Goal: Information Seeking & Learning: Learn about a topic

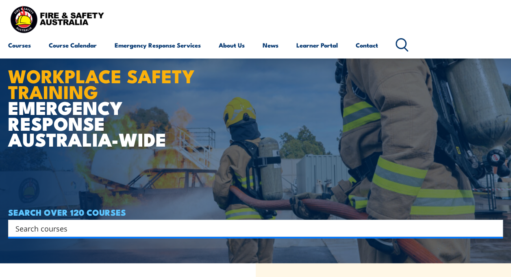
scroll to position [10, 0]
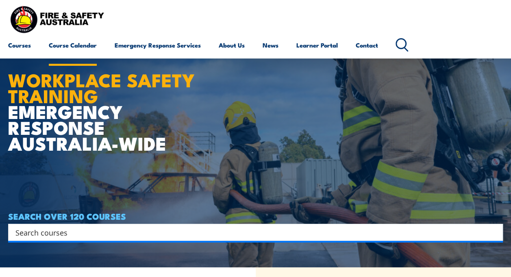
click at [72, 46] on link "Course Calendar" at bounding box center [73, 44] width 48 height 19
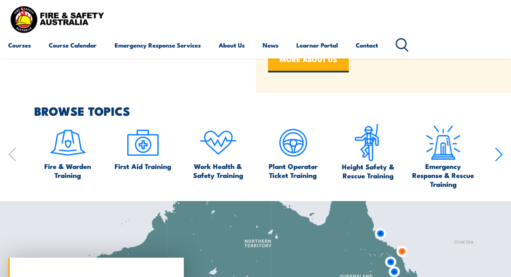
scroll to position [403, 0]
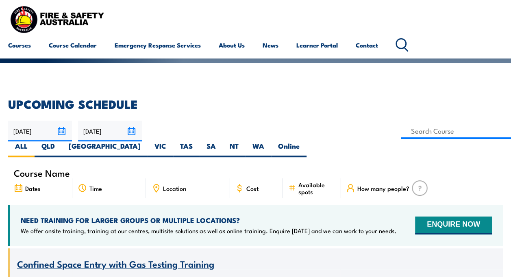
scroll to position [148, 0]
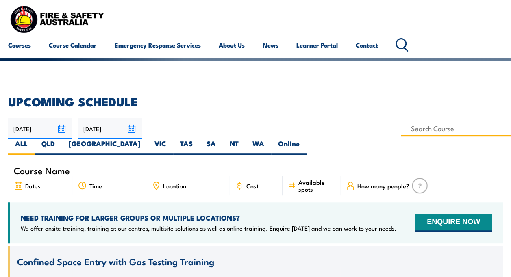
click at [401, 132] on input at bounding box center [456, 129] width 110 height 16
type input "c"
type input "Comcare Health & Safety Representative Initial 5 Day Training"
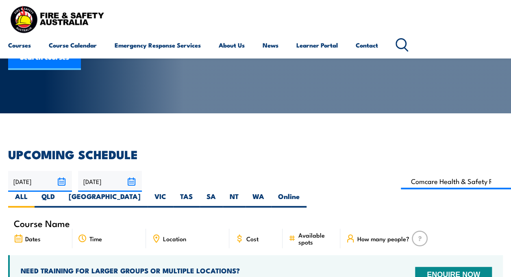
scroll to position [95, 0]
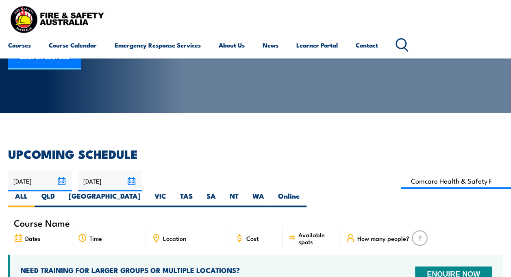
click at [128, 180] on input "02/11/2025" at bounding box center [110, 181] width 64 height 21
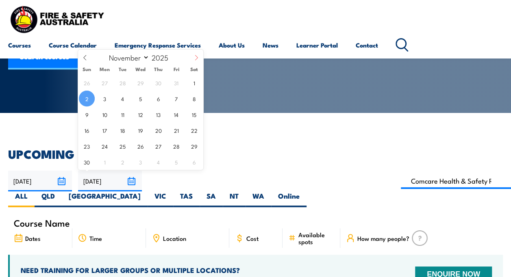
click at [196, 54] on span at bounding box center [196, 61] width 14 height 22
select select "11"
click at [161, 118] on span "18" at bounding box center [158, 114] width 16 height 16
type input "18/12/2025"
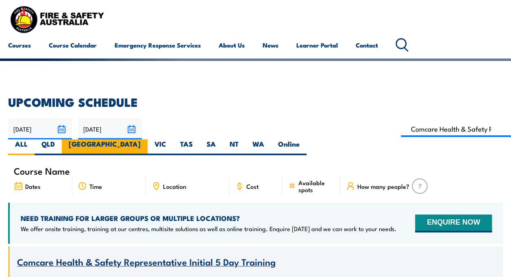
scroll to position [229, 0]
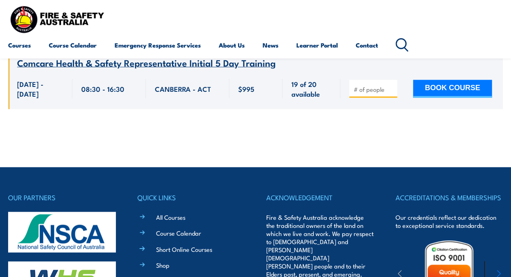
scroll to position [809, 0]
